Goal: Task Accomplishment & Management: Use online tool/utility

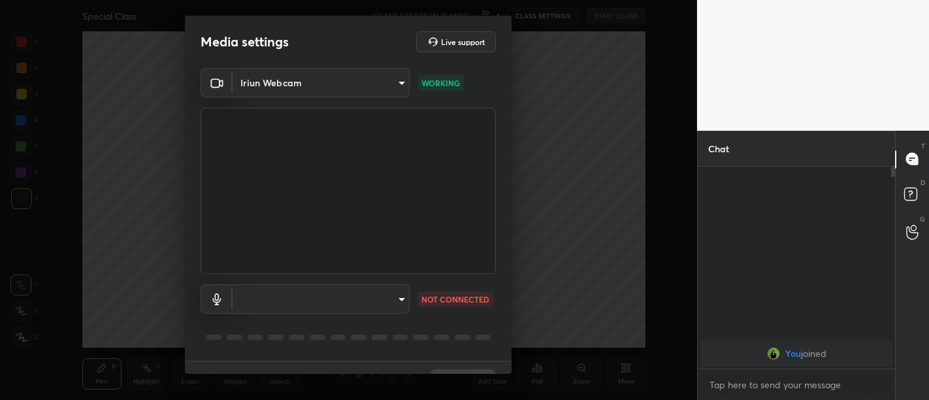
click at [340, 212] on video at bounding box center [348, 191] width 295 height 166
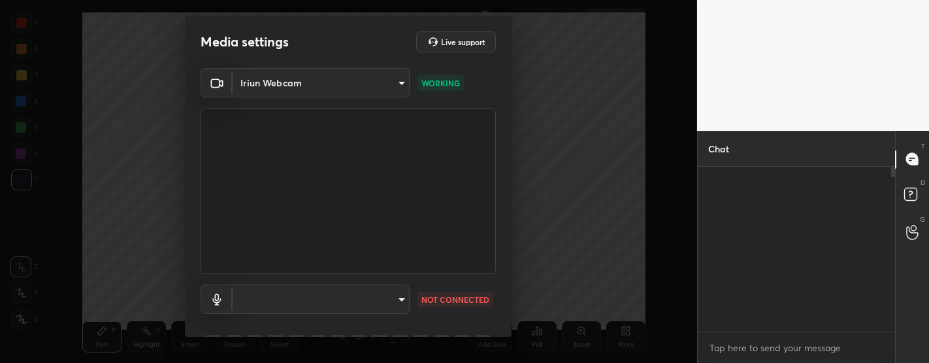
scroll to position [4, 4]
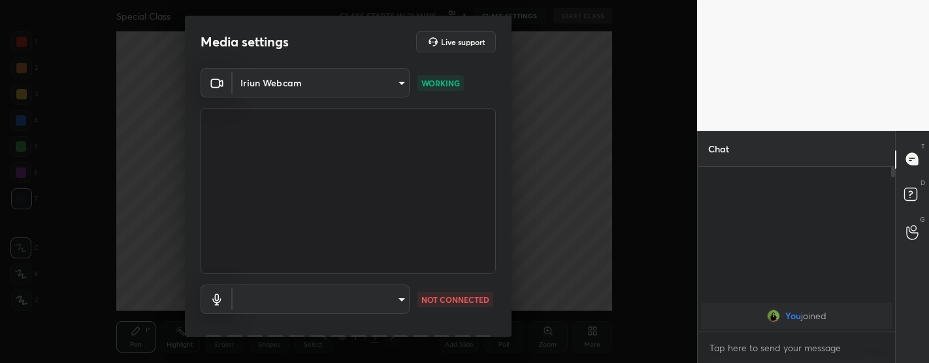
type textarea "x"
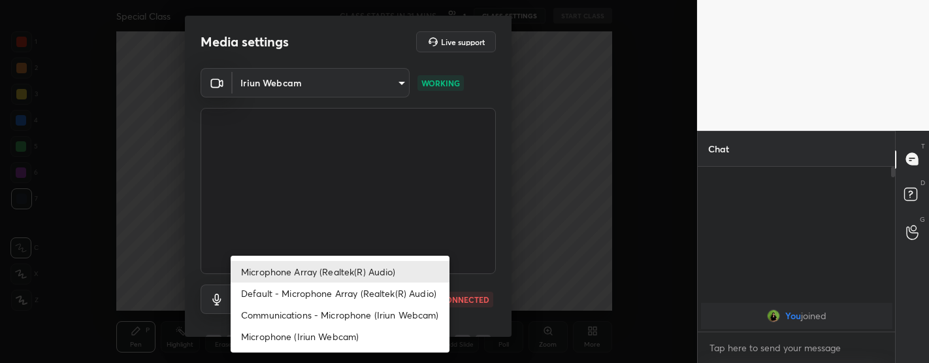
click at [320, 291] on body "1 2 3 4 5 6 7 C X Z C X Z E E Erase all H H Special Class CLASS STARTS IN 21 MI…" at bounding box center [464, 181] width 929 height 363
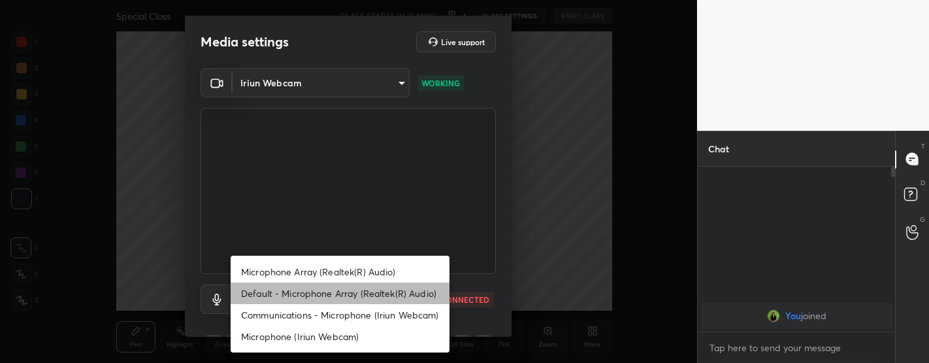
click at [320, 291] on li "Default - Microphone Array (Realtek(R) Audio)" at bounding box center [340, 293] width 219 height 22
type input "default"
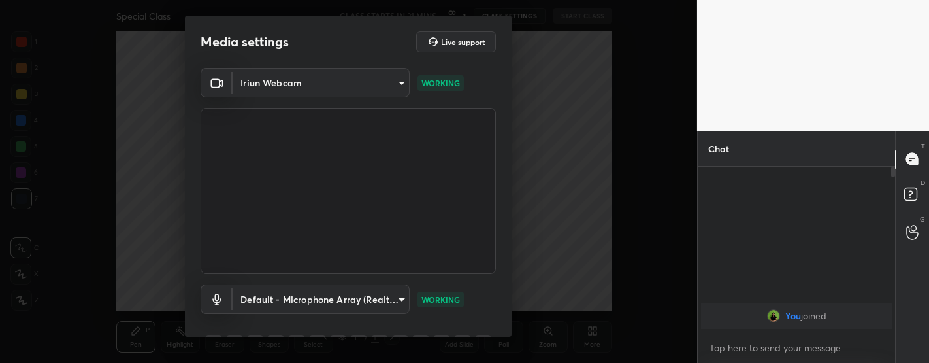
scroll to position [65, 0]
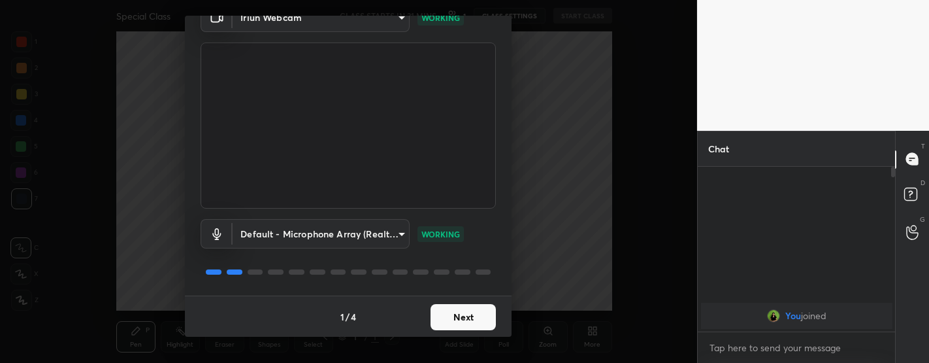
click at [455, 319] on button "Next" at bounding box center [462, 317] width 65 height 26
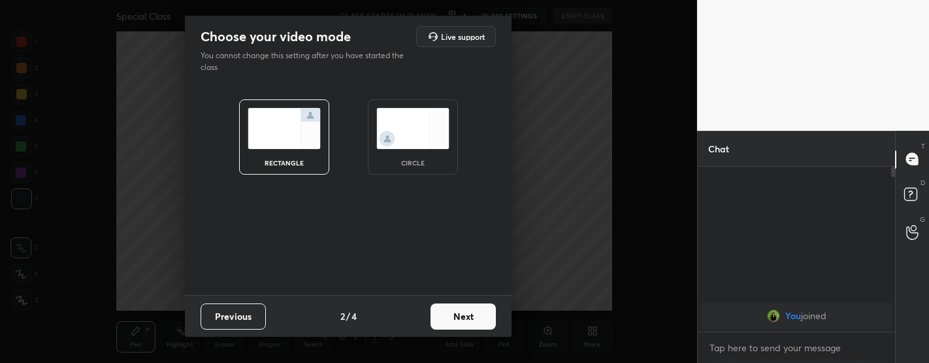
click at [455, 319] on button "Next" at bounding box center [462, 316] width 65 height 26
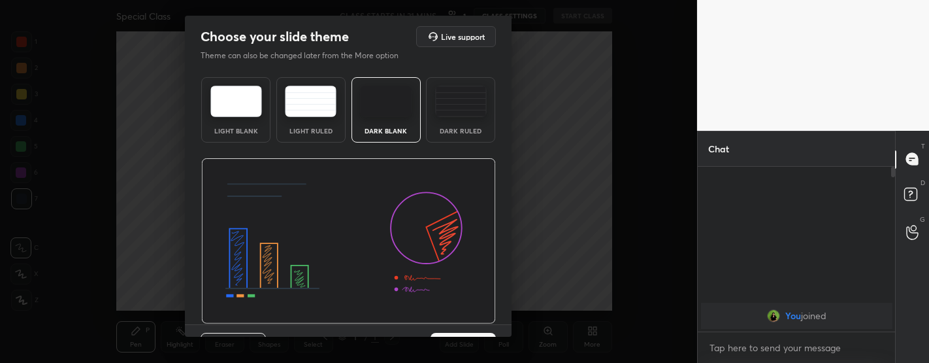
click at [455, 319] on img at bounding box center [348, 241] width 295 height 166
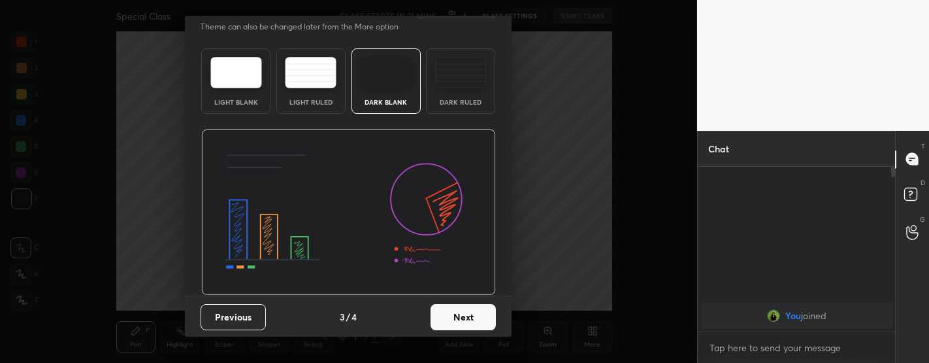
click at [455, 319] on button "Next" at bounding box center [462, 317] width 65 height 26
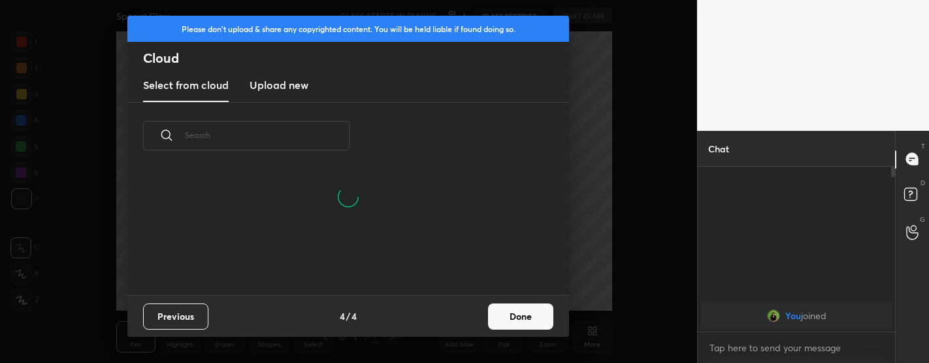
scroll to position [125, 419]
click at [519, 319] on button "Done" at bounding box center [520, 316] width 65 height 26
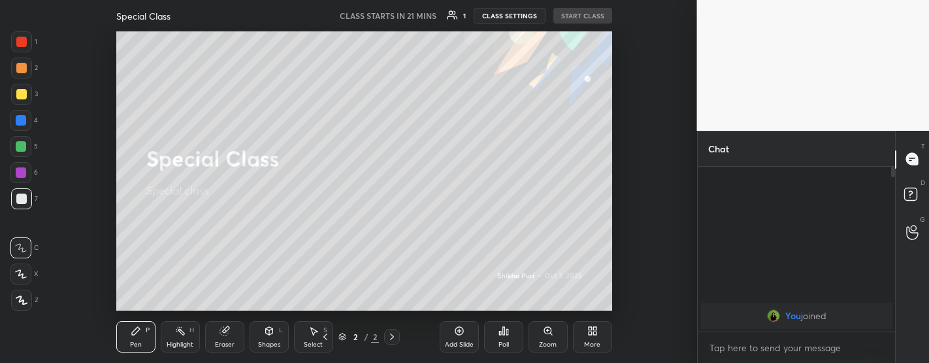
click at [505, 12] on button "CLASS SETTINGS" at bounding box center [510, 16] width 72 height 16
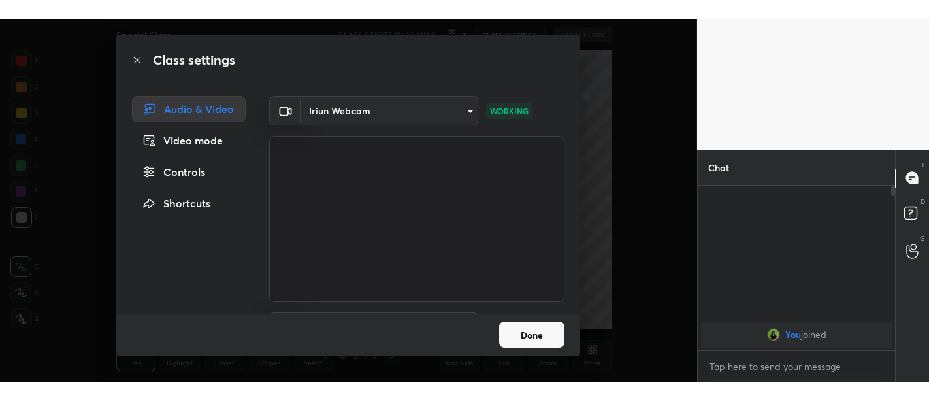
scroll to position [78, 0]
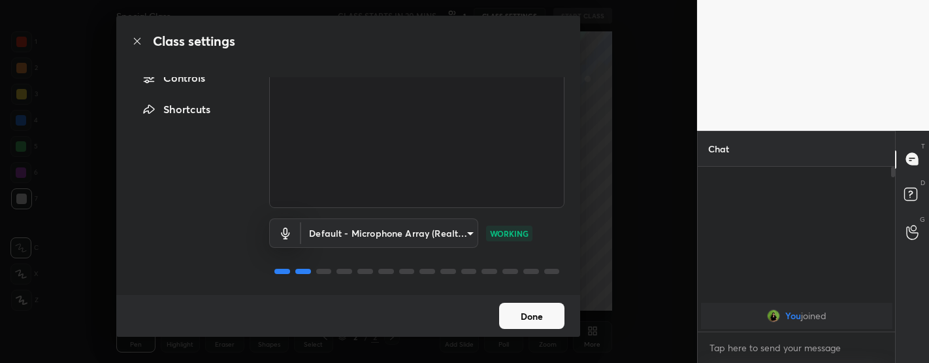
click at [528, 319] on button "Done" at bounding box center [531, 315] width 65 height 26
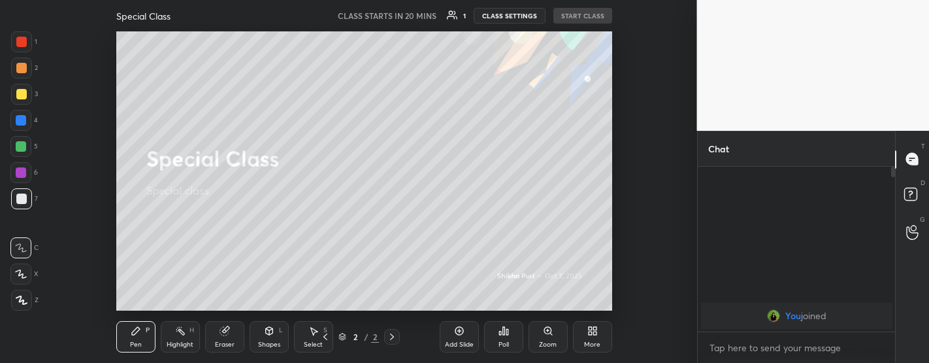
click at [575, 3] on div "Special Class CLASS STARTS IN 20 MINS 1 CLASS SETTINGS START CLASS" at bounding box center [364, 15] width 496 height 31
click at [578, 14] on div "CLASS STARTS IN 20 MINS 1 CLASS SETTINGS START CLASS" at bounding box center [475, 16] width 274 height 16
click at [509, 13] on button "CLASS SETTINGS" at bounding box center [510, 16] width 72 height 16
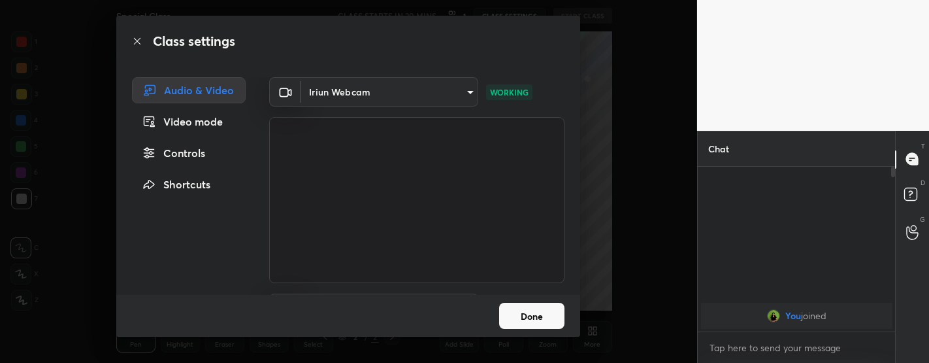
click at [538, 315] on button "Done" at bounding box center [531, 315] width 65 height 26
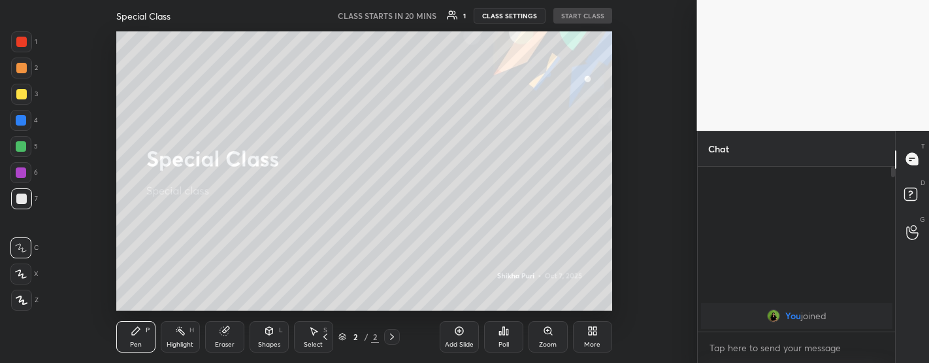
click at [583, 14] on div "CLASS STARTS IN 20 MINS 1 CLASS SETTINGS START CLASS" at bounding box center [475, 16] width 274 height 16
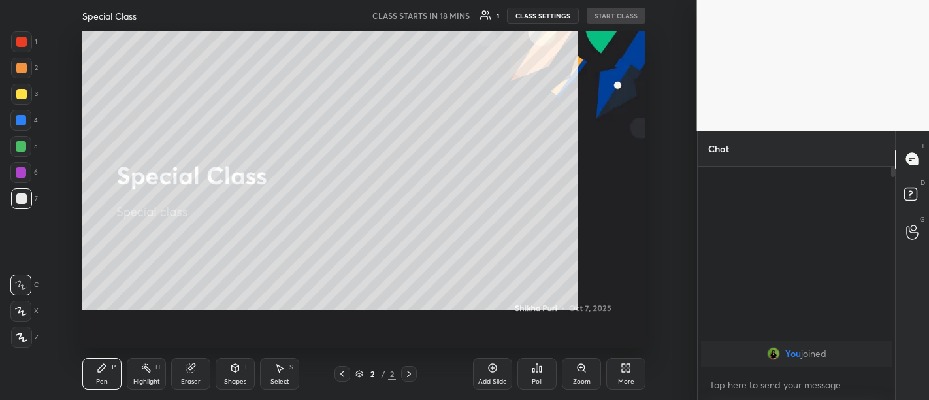
scroll to position [229, 194]
type textarea "x"
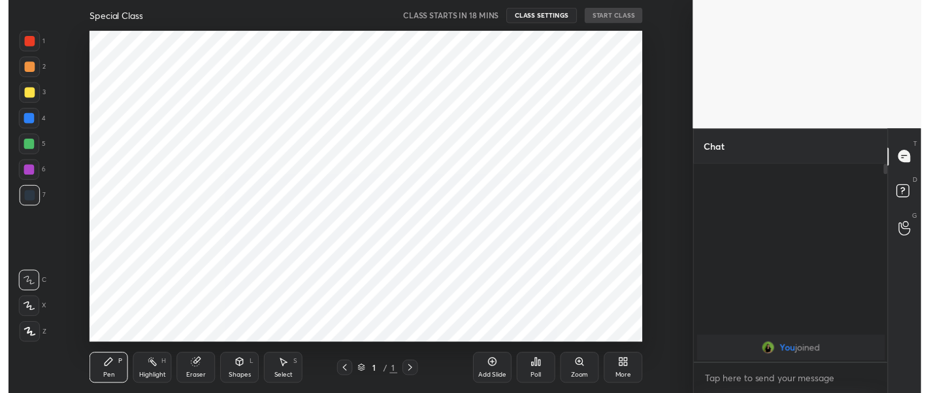
scroll to position [316, 644]
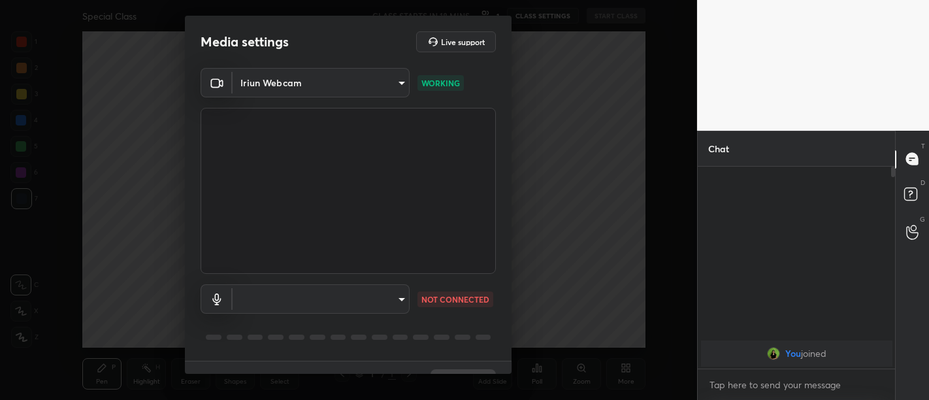
click at [374, 265] on video at bounding box center [348, 191] width 295 height 166
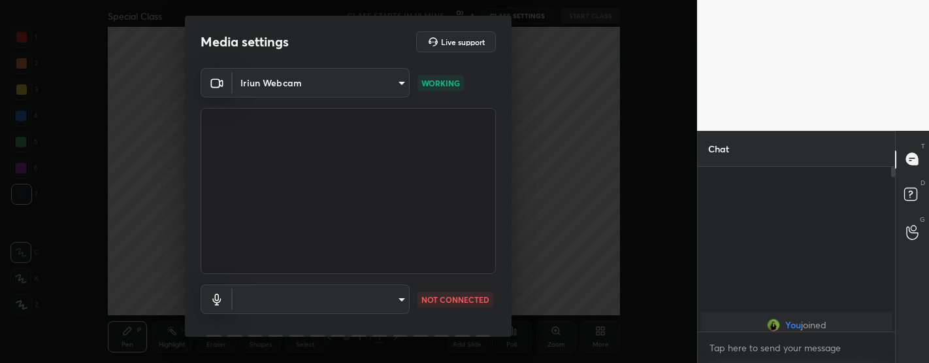
scroll to position [65039, 64673]
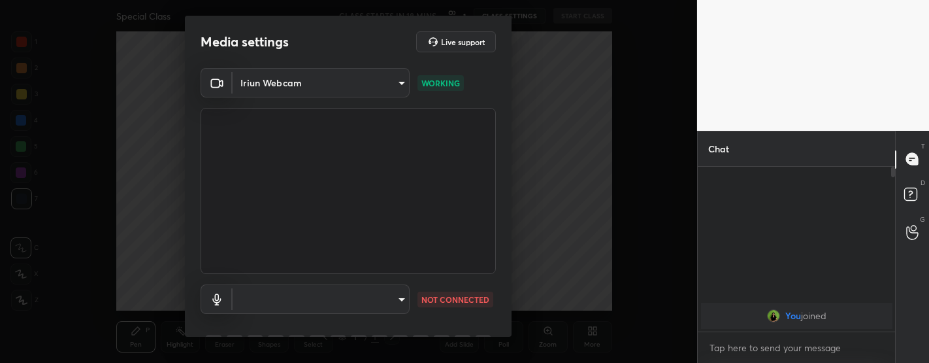
type textarea "x"
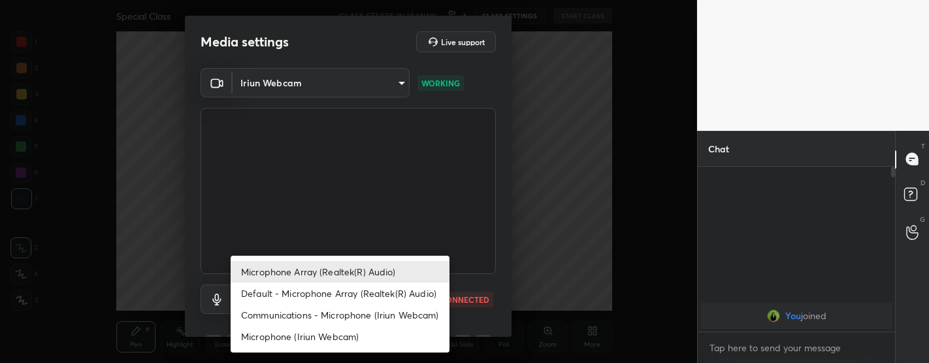
click at [374, 289] on body "1 2 3 4 5 6 7 C X Z C X Z E E Erase all H H Special Class CLASS STARTS IN 18 MI…" at bounding box center [464, 181] width 929 height 363
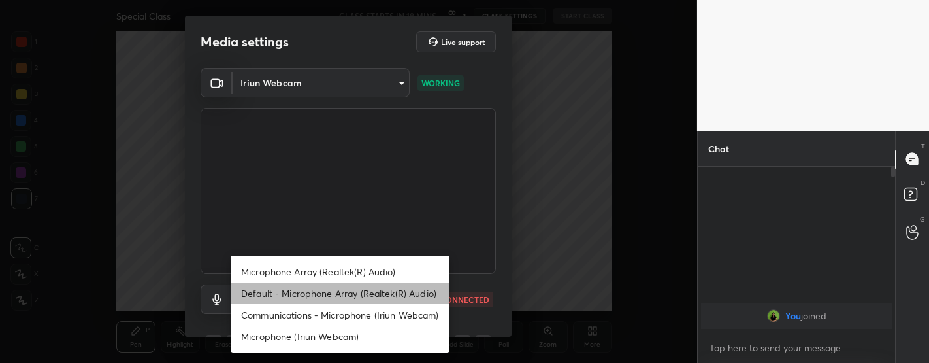
click at [337, 296] on li "Default - Microphone Array (Realtek(R) Audio)" at bounding box center [340, 293] width 219 height 22
type input "default"
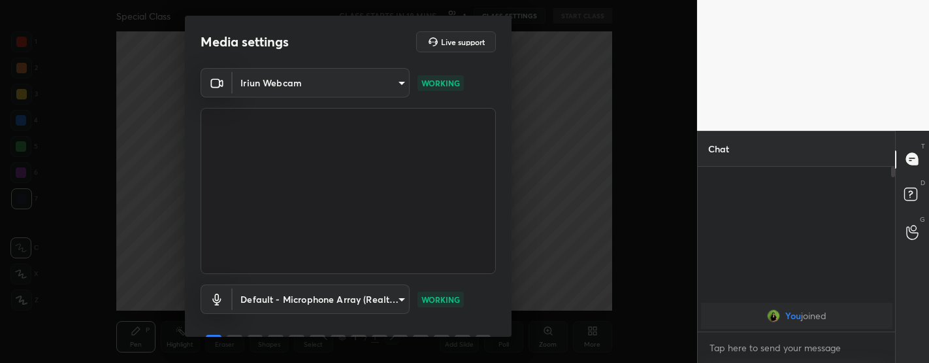
scroll to position [65, 0]
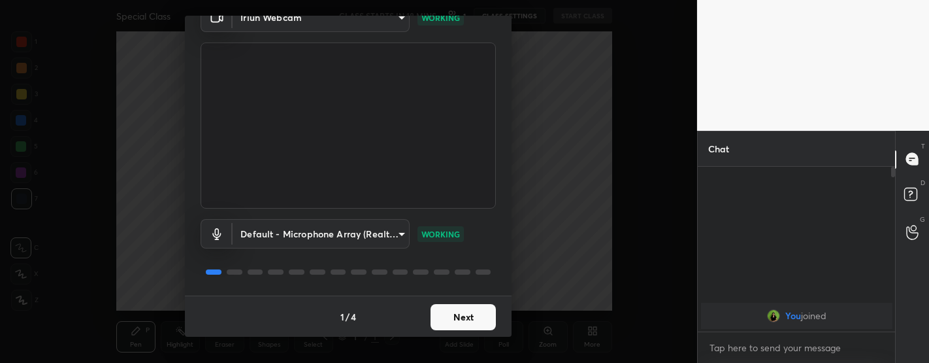
click at [455, 307] on button "Next" at bounding box center [462, 317] width 65 height 26
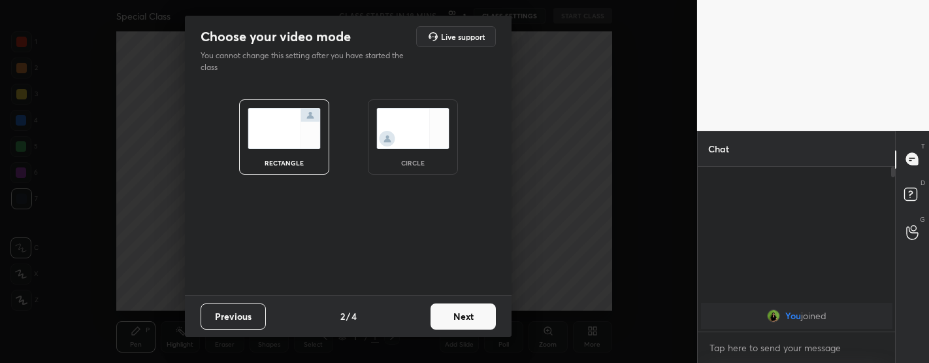
scroll to position [0, 0]
click at [455, 307] on button "Next" at bounding box center [462, 316] width 65 height 26
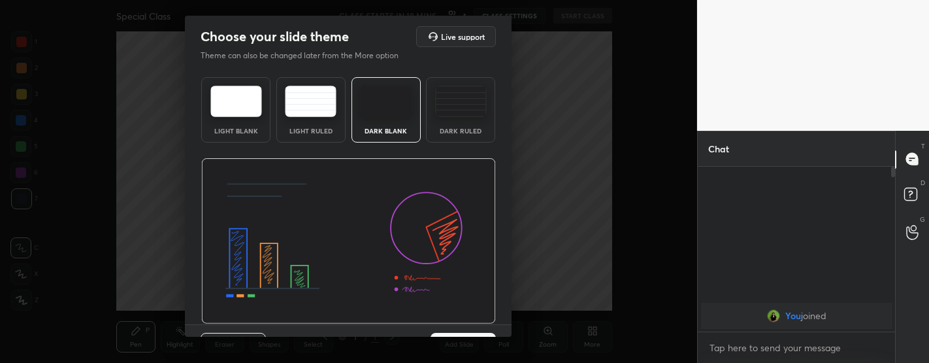
scroll to position [29, 0]
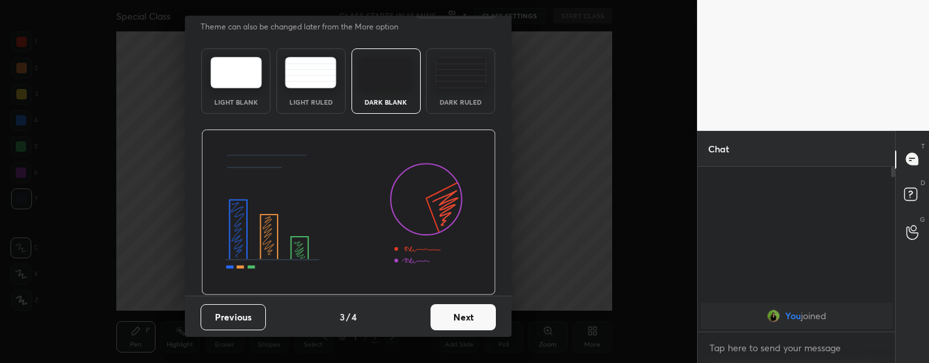
click at [460, 310] on button "Next" at bounding box center [462, 317] width 65 height 26
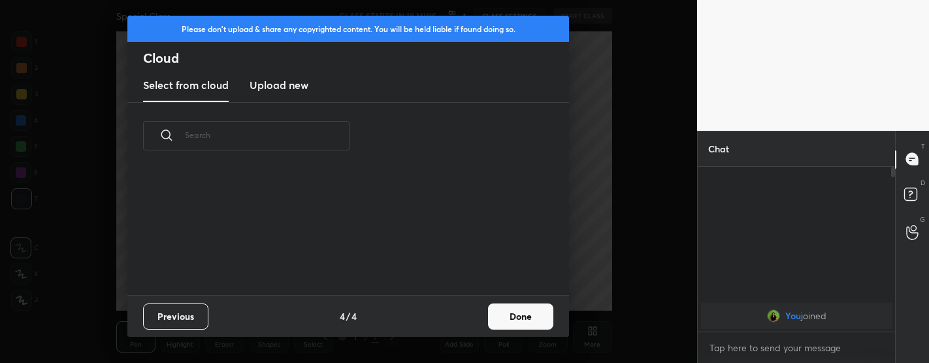
scroll to position [125, 419]
click at [515, 316] on button "Done" at bounding box center [520, 316] width 65 height 26
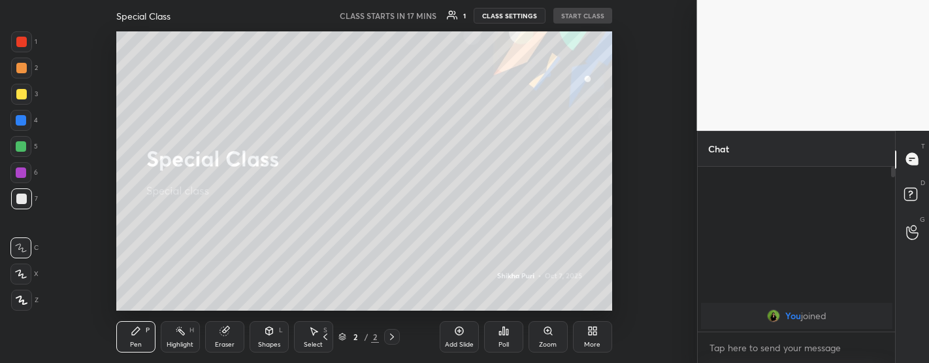
click at [505, 18] on button "CLASS SETTINGS" at bounding box center [510, 16] width 72 height 16
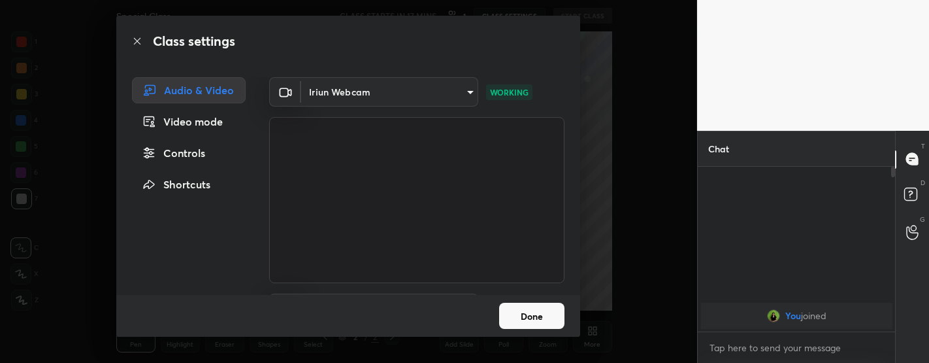
scroll to position [78, 0]
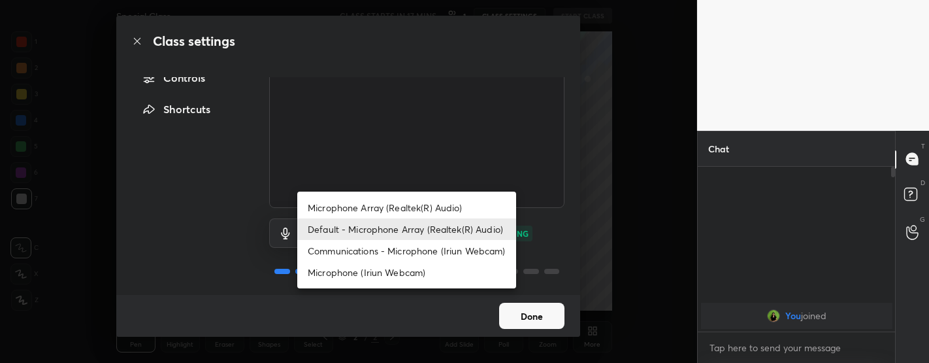
click at [369, 231] on body "1 2 3 4 5 6 7 C X Z C X Z E E Erase all H H Special Class CLASS STARTS IN 17 MI…" at bounding box center [464, 181] width 929 height 363
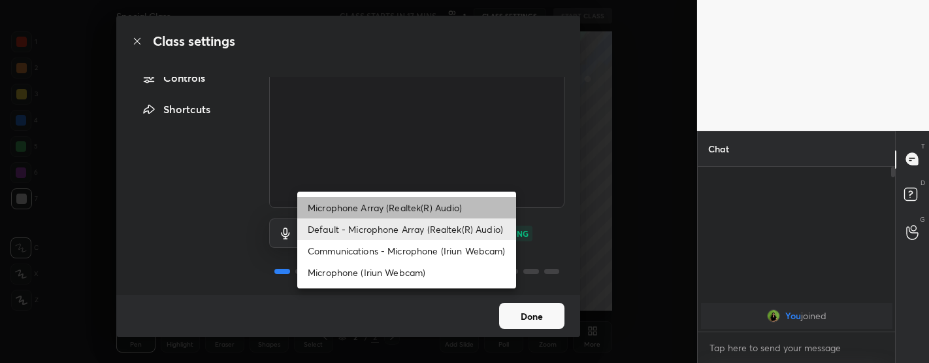
click at [384, 203] on li "Microphone Array (Realtek(R) Audio)" at bounding box center [406, 208] width 219 height 22
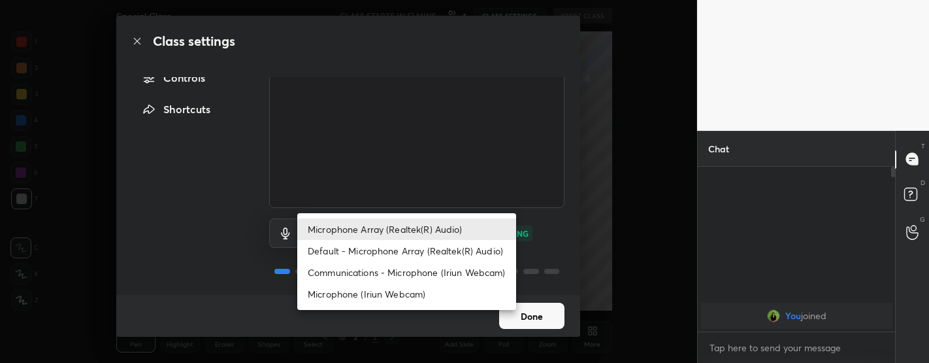
click at [384, 227] on body "1 2 3 4 5 6 7 C X Z C X Z E E Erase all H H Special Class CLASS STARTS IN 17 MI…" at bounding box center [464, 181] width 929 height 363
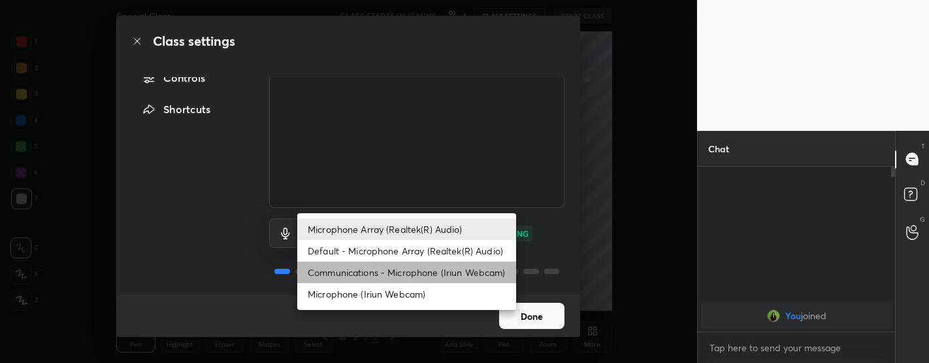
click at [380, 264] on li "Communications - Microphone (Iriun Webcam)" at bounding box center [406, 272] width 219 height 22
type input "communications"
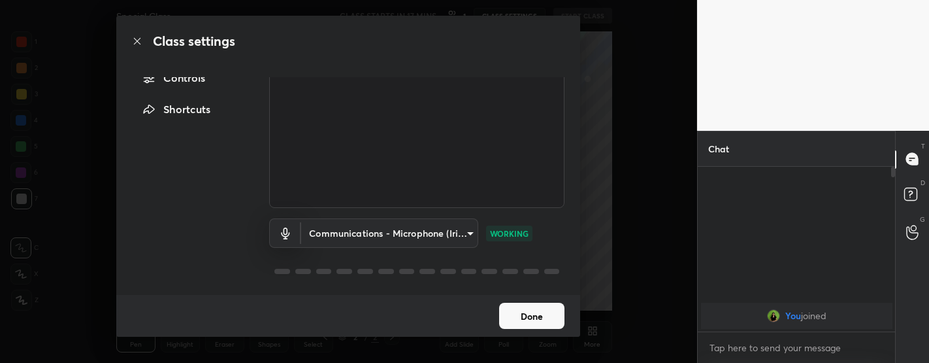
click at [516, 315] on button "Done" at bounding box center [531, 315] width 65 height 26
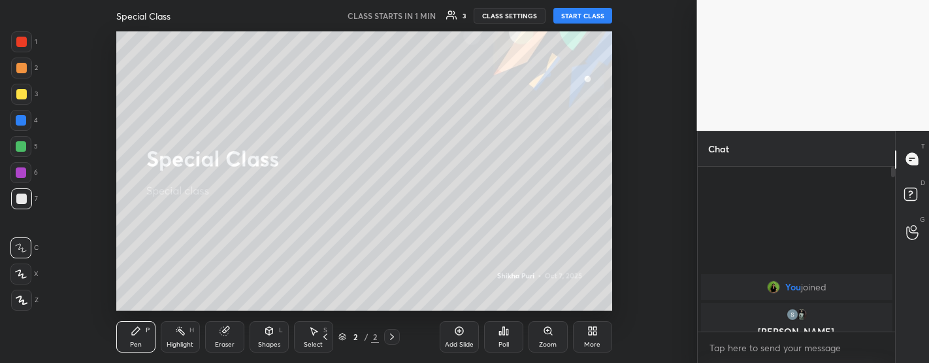
click at [571, 5] on div "Special Class CLASS STARTS IN 1 MIN 3 CLASS SETTINGS START CLASS" at bounding box center [364, 15] width 496 height 31
click at [576, 13] on button "START CLASS" at bounding box center [582, 16] width 59 height 16
click at [582, 23] on button "End Class" at bounding box center [585, 16] width 54 height 16
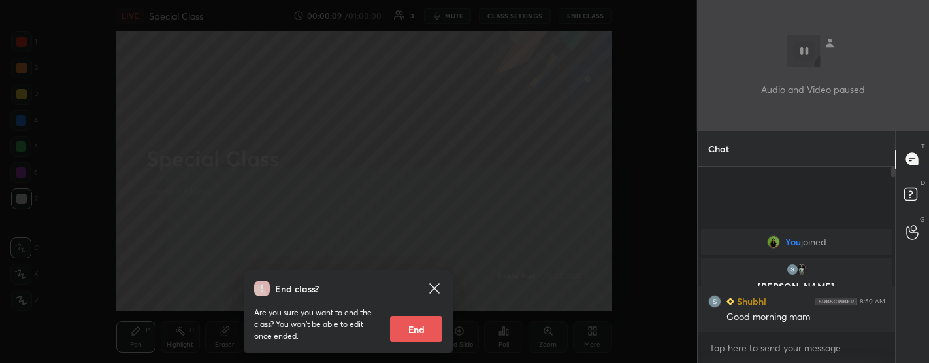
click at [399, 329] on button "End" at bounding box center [416, 328] width 52 height 26
type textarea "x"
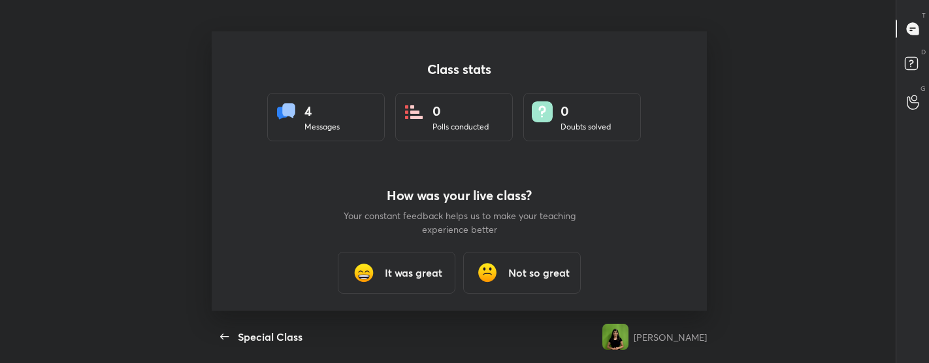
scroll to position [0, 0]
